Goal: Task Accomplishment & Management: Use online tool/utility

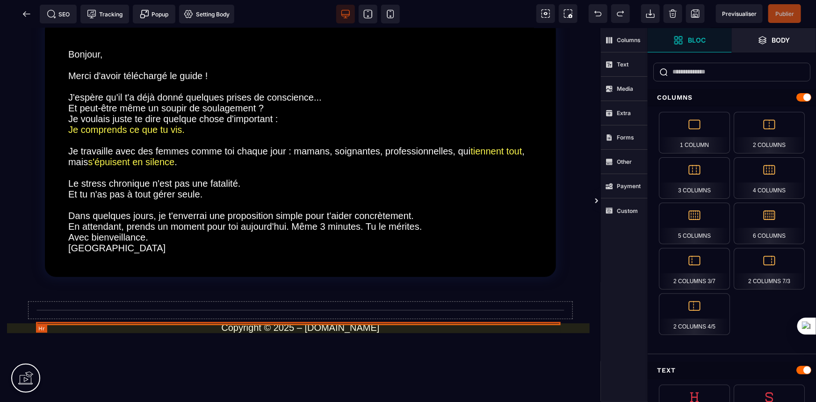
scroll to position [127, 0]
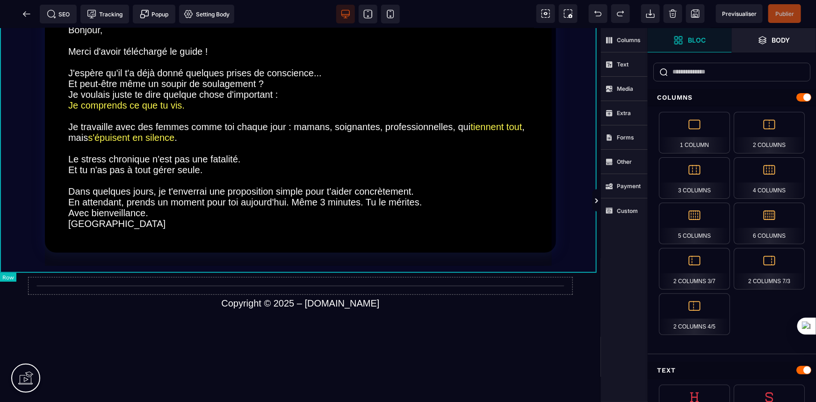
click at [292, 259] on div "Bonjour, Merci d'avoir téléchargé le guide ! J'espère qu'il t'a déjà donné quel…" at bounding box center [300, 123] width 601 height 272
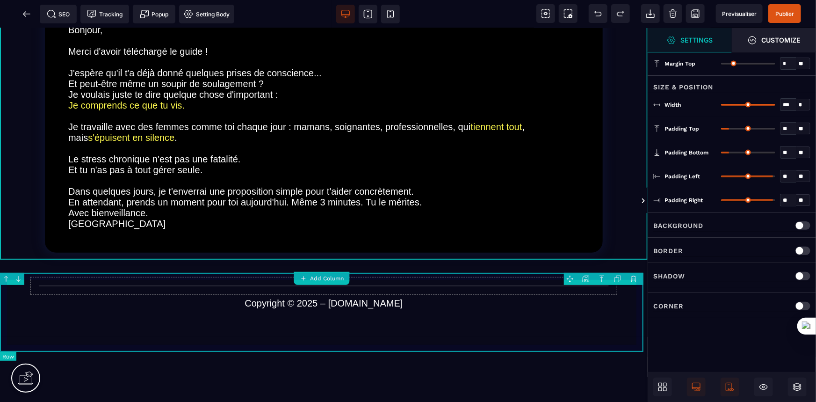
click at [293, 274] on div "Copyright © 2025 – [DOMAIN_NAME]" at bounding box center [324, 297] width 648 height 77
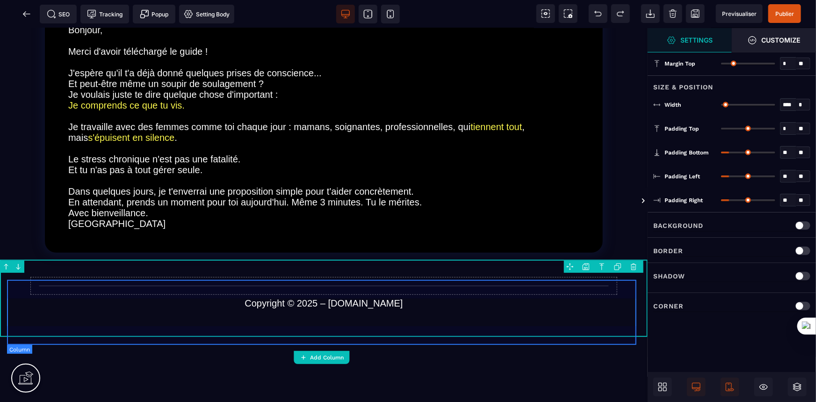
click at [292, 280] on div "Copyright © 2025 – [DOMAIN_NAME]" at bounding box center [324, 297] width 634 height 63
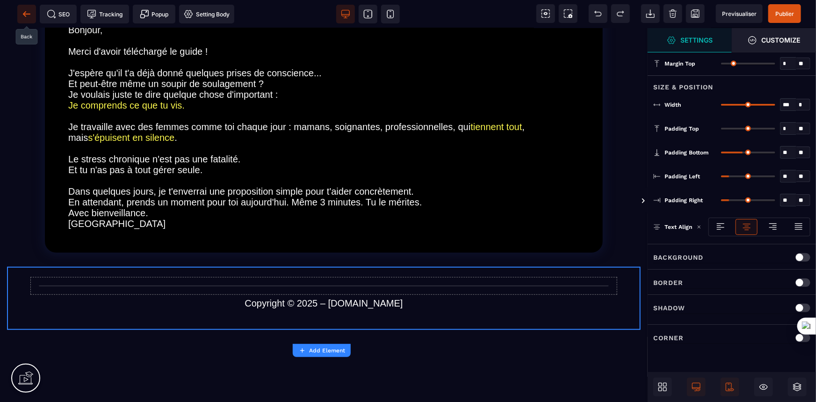
click at [23, 13] on icon at bounding box center [26, 13] width 9 height 9
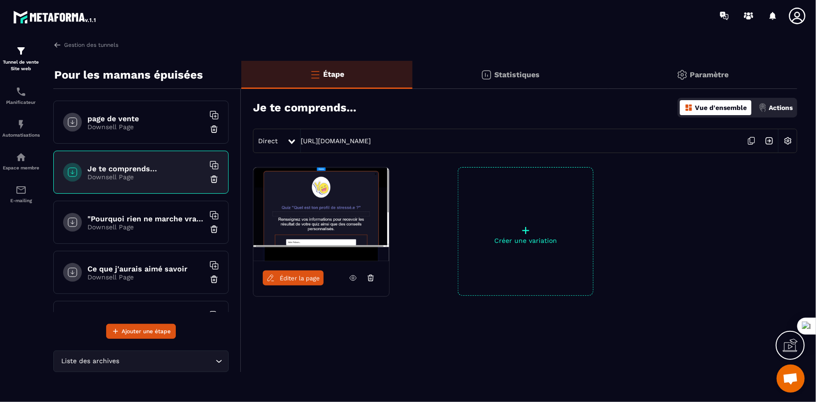
click at [148, 265] on h6 "Ce que j'aurais aimé savoir" at bounding box center [145, 268] width 117 height 9
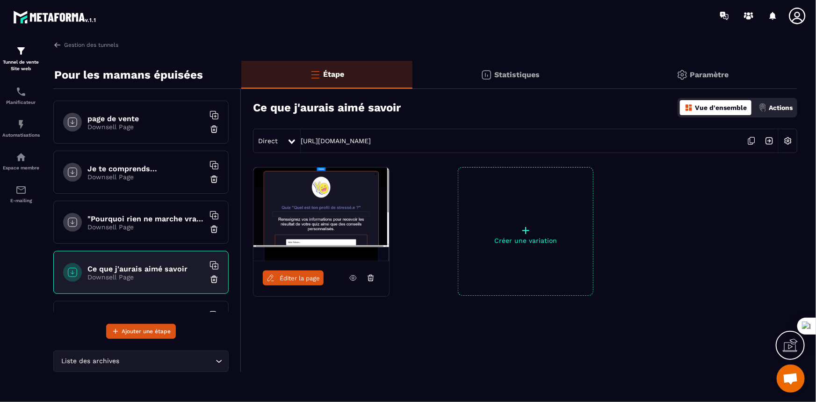
click at [152, 220] on h6 ""Pourquoi rien ne marche vraiment"" at bounding box center [145, 218] width 117 height 9
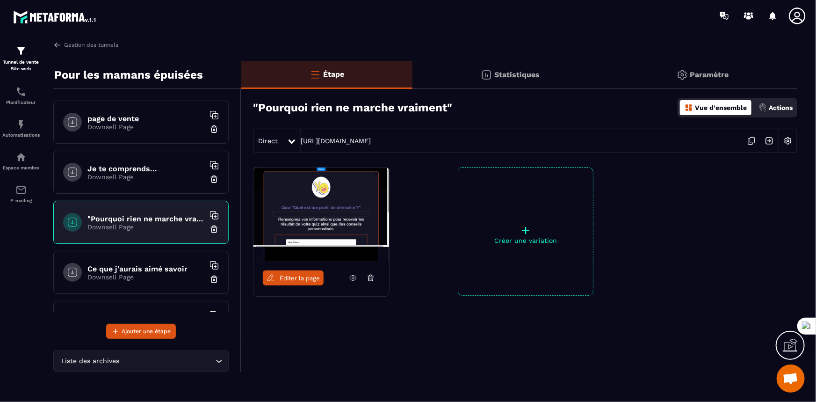
click at [164, 261] on div "Ce que j'aurais aimé savoir Downsell Page" at bounding box center [140, 272] width 175 height 43
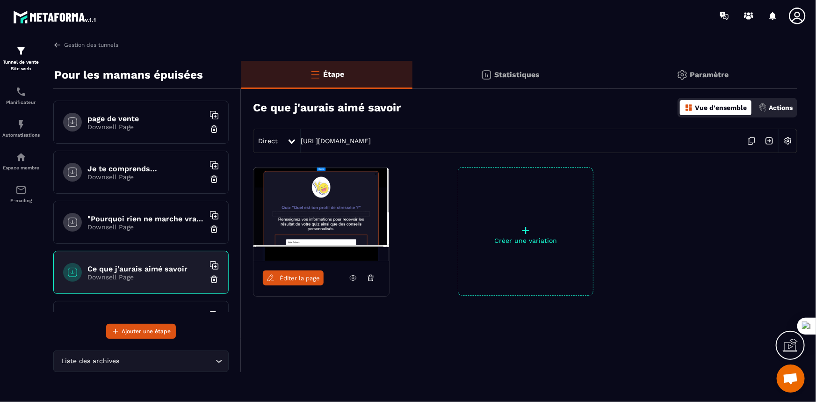
click at [297, 275] on span "Éditer la page" at bounding box center [300, 277] width 40 height 7
